Goal: Task Accomplishment & Management: Manage account settings

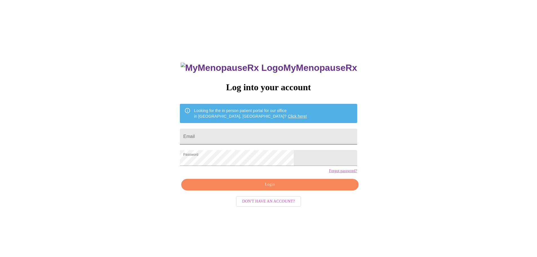
drag, startPoint x: 235, startPoint y: 132, endPoint x: 232, endPoint y: 140, distance: 8.1
click at [232, 140] on input "Email" at bounding box center [268, 136] width 177 height 16
type input "audreyrieland@gmail.com"
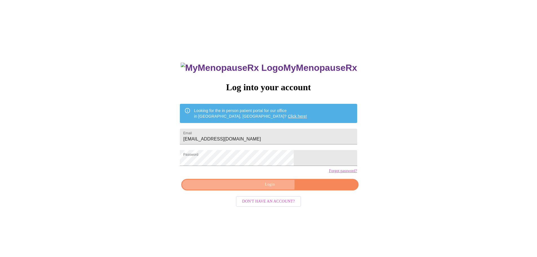
click at [233, 188] on span "Login" at bounding box center [270, 184] width 164 height 7
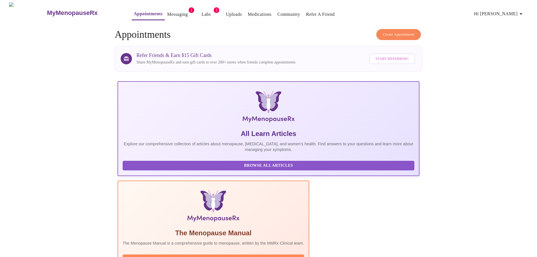
drag, startPoint x: 369, startPoint y: 145, endPoint x: 366, endPoint y: 146, distance: 3.0
drag, startPoint x: 366, startPoint y: 146, endPoint x: 381, endPoint y: 170, distance: 27.9
